Goal: Transaction & Acquisition: Purchase product/service

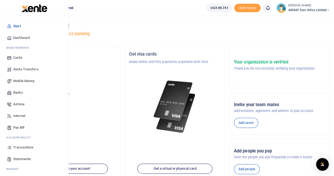
click at [28, 80] on span "Mobile Money" at bounding box center [23, 80] width 21 height 5
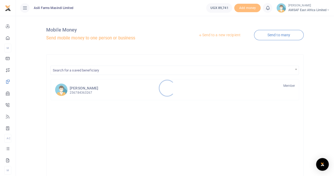
click at [217, 35] on div at bounding box center [167, 88] width 334 height 176
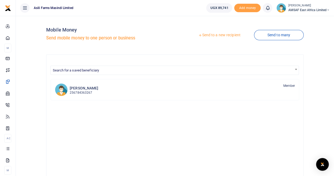
click at [217, 35] on link "Send to a new recipient" at bounding box center [219, 35] width 69 height 10
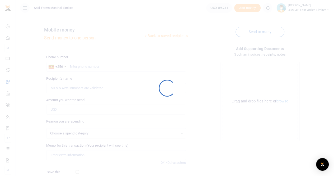
select select
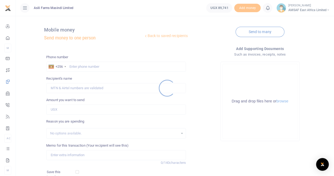
click at [84, 66] on div at bounding box center [167, 88] width 334 height 176
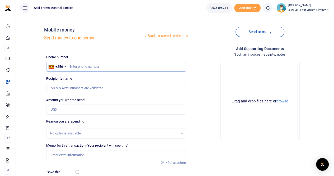
click at [94, 65] on input "text" at bounding box center [116, 67] width 140 height 10
type input "0779444623"
type input "Boniface Ngati"
drag, startPoint x: 92, startPoint y: 66, endPoint x: 70, endPoint y: 67, distance: 21.9
click at [70, 67] on input "0779444623" at bounding box center [116, 67] width 140 height 10
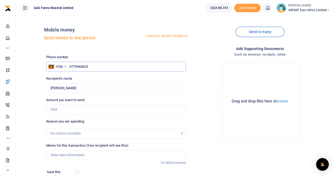
type input "0779444623"
